Goal: Information Seeking & Learning: Check status

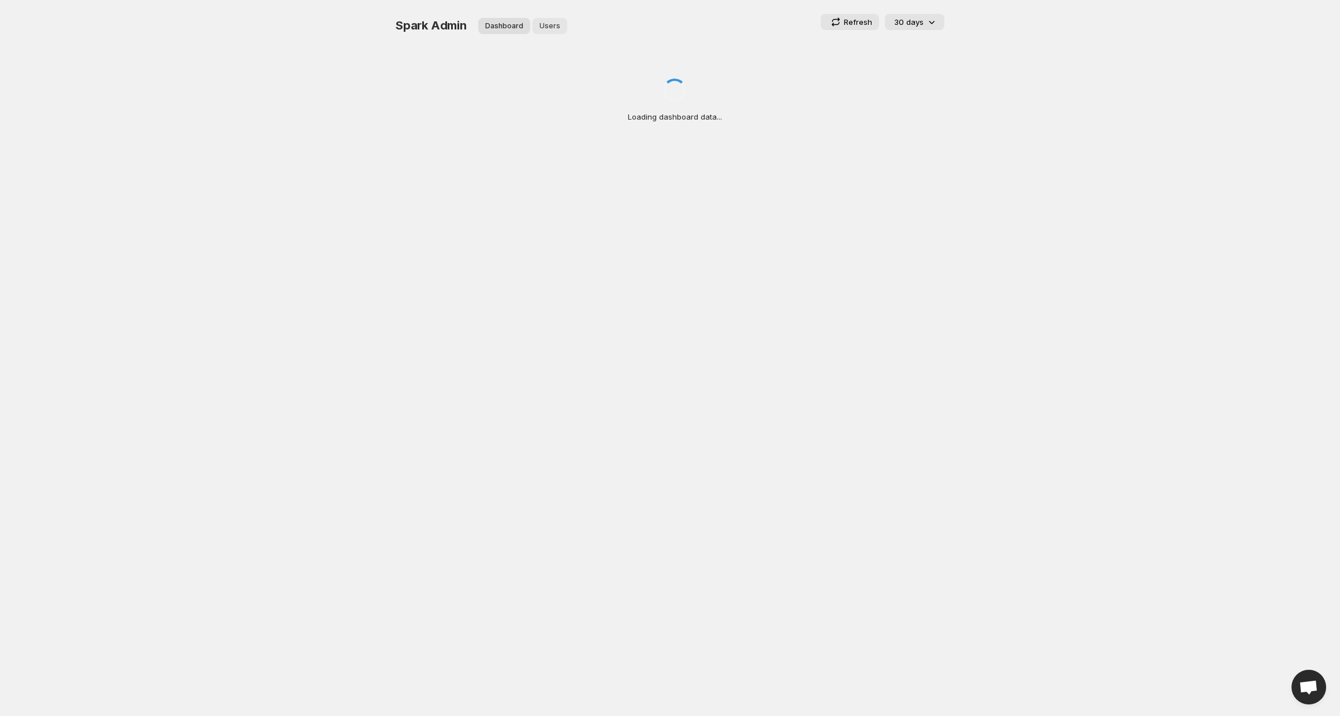
click at [552, 24] on span "Users" at bounding box center [550, 25] width 21 height 9
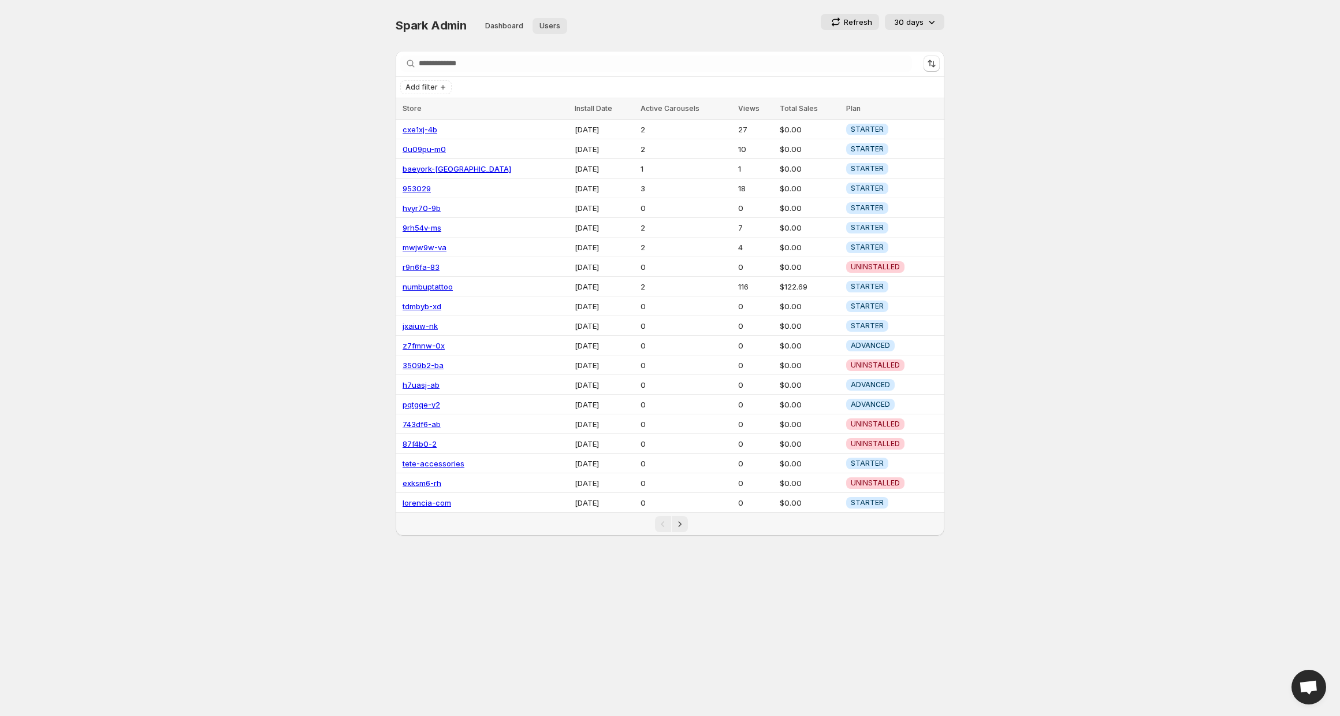
click at [544, 29] on span "Users" at bounding box center [550, 25] width 21 height 9
click at [431, 88] on span "Add filter" at bounding box center [422, 87] width 32 height 9
click at [431, 105] on span "Subscription Plan" at bounding box center [425, 111] width 63 height 12
click at [426, 162] on span "ADVANCED" at bounding box center [442, 160] width 40 height 9
click at [406, 165] on div "Subscription Plan STARTER BASIC GROWTH ADVANCED Clear" at bounding box center [453, 141] width 107 height 89
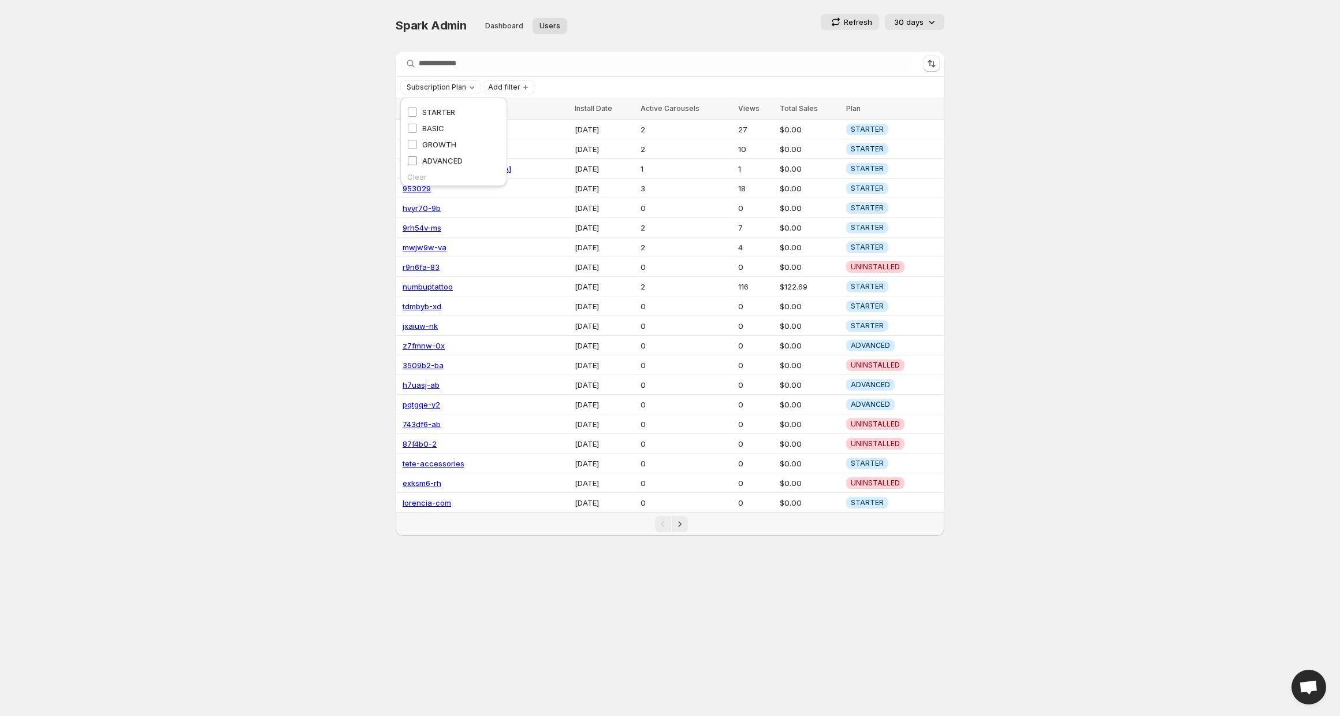
click at [422, 158] on span "ADVANCED" at bounding box center [442, 160] width 40 height 9
click at [453, 157] on span "ADVANCED" at bounding box center [442, 160] width 40 height 9
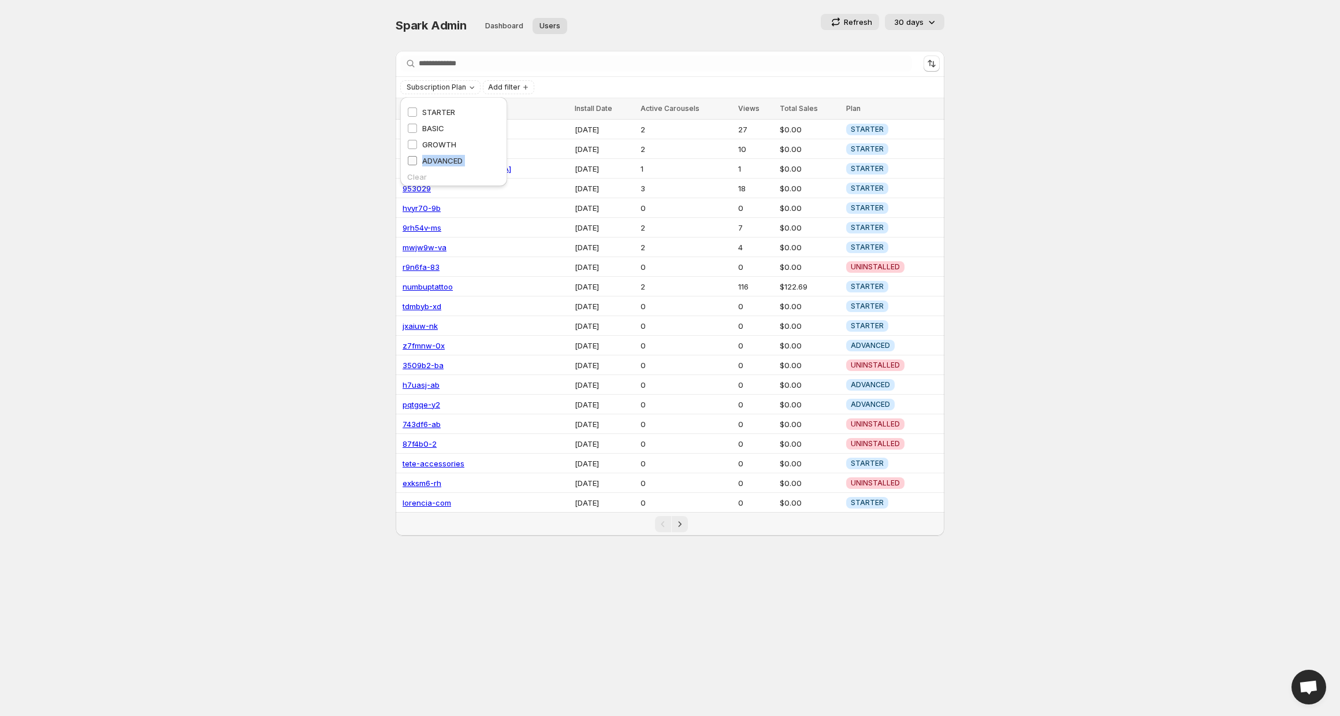
click at [453, 157] on span "ADVANCED" at bounding box center [442, 160] width 40 height 9
